Goal: Task Accomplishment & Management: Manage account settings

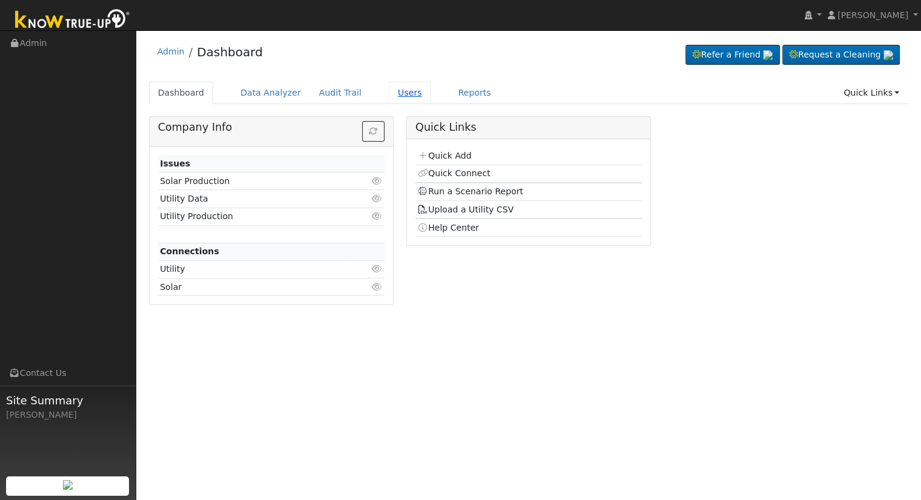
click at [392, 93] on link "Users" at bounding box center [410, 93] width 42 height 22
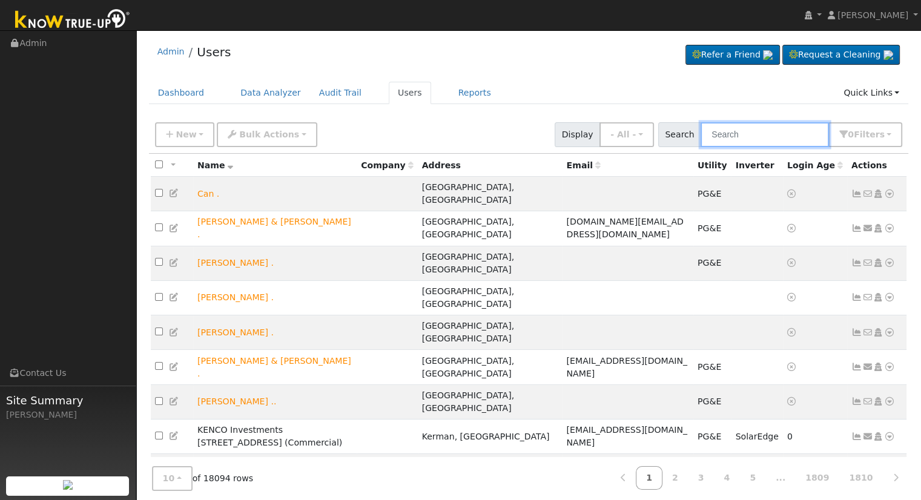
click at [764, 135] on input "text" at bounding box center [765, 134] width 128 height 25
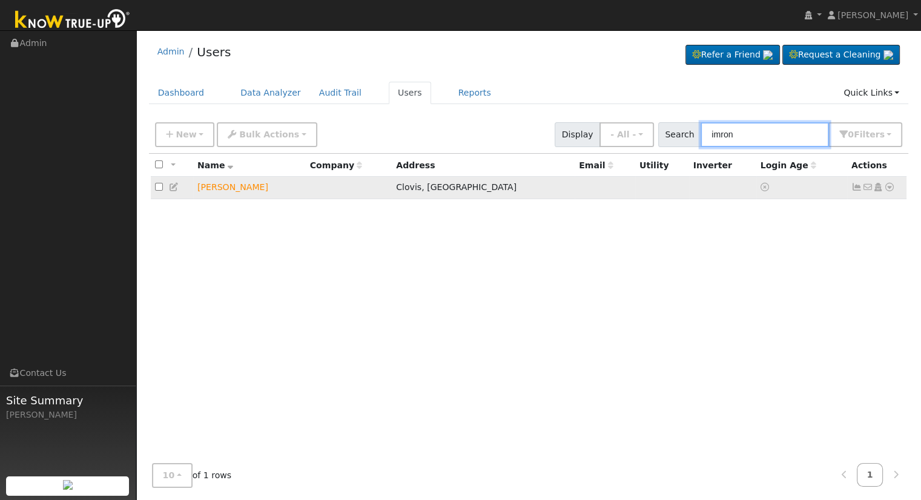
type input "imron"
drag, startPoint x: 888, startPoint y: 190, endPoint x: 884, endPoint y: 215, distance: 25.2
click at [888, 190] on icon at bounding box center [889, 187] width 11 height 8
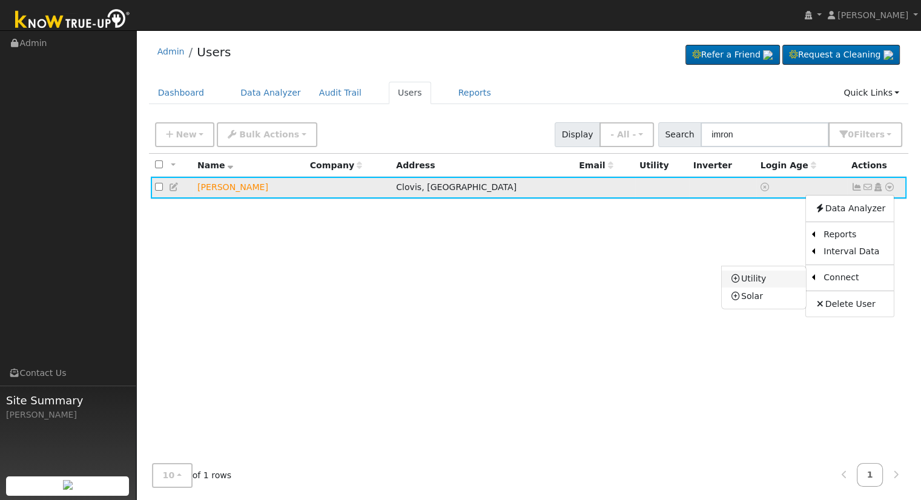
click at [770, 282] on link "Utility" at bounding box center [764, 279] width 84 height 17
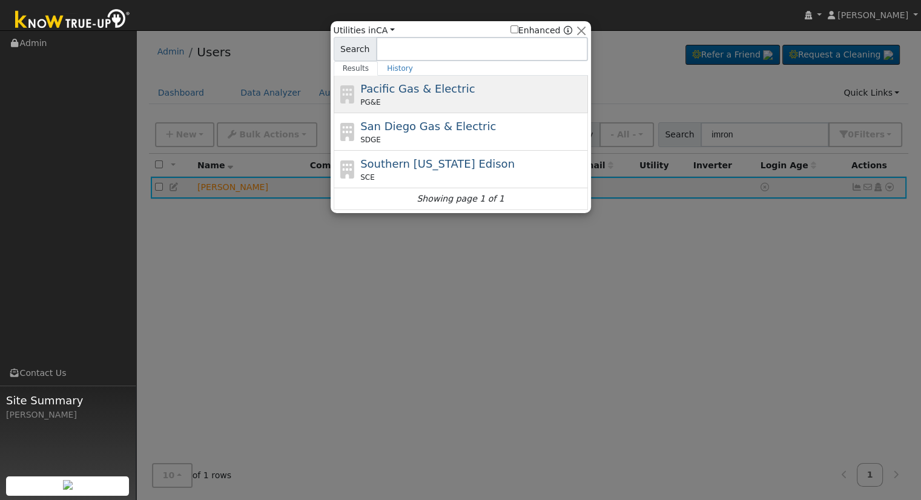
click at [438, 81] on div "Pacific Gas & Electric PG&E" at bounding box center [472, 94] width 225 height 27
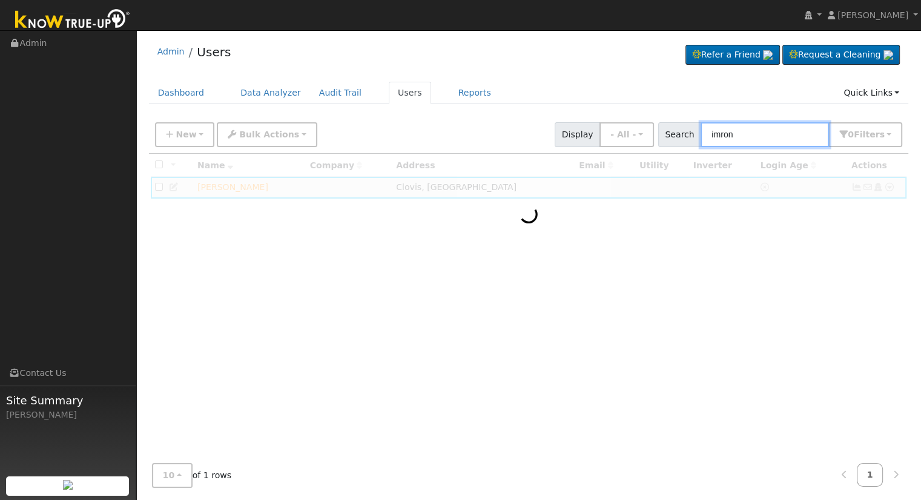
click at [766, 131] on input "imron" at bounding box center [765, 134] width 128 height 25
click at [754, 135] on input "text" at bounding box center [765, 134] width 128 height 25
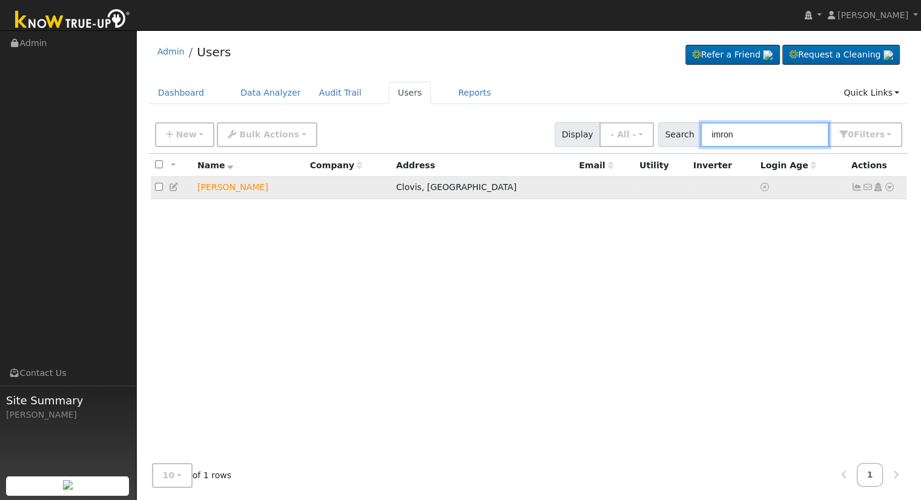
type input "imron"
click at [879, 187] on icon at bounding box center [878, 187] width 11 height 8
